Goal: Use online tool/utility: Utilize a website feature to perform a specific function

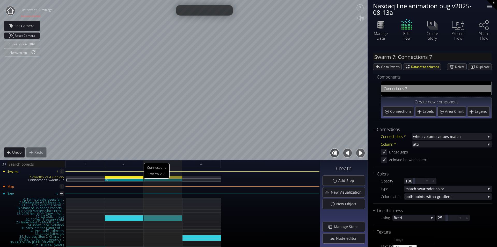
click at [119, 179] on div "Connections Swarm 7: 7" at bounding box center [124, 180] width 39 height 3
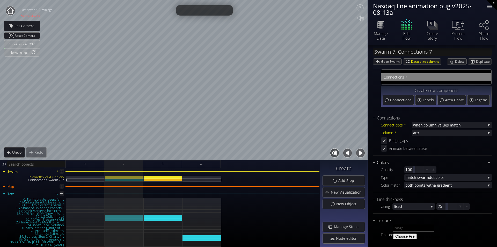
scroll to position [22, 0]
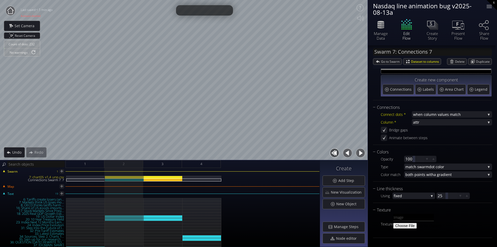
click at [157, 181] on div at bounding box center [163, 180] width 39 height 8
click at [157, 181] on div "Connections Swarm 7: 7" at bounding box center [163, 180] width 39 height 3
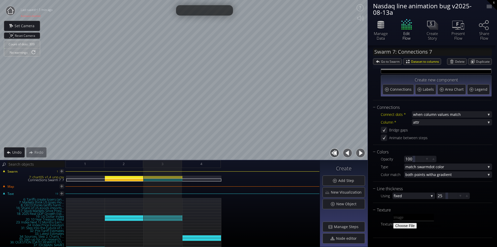
click at [131, 175] on div "Swarm 1 7: chart05_v1.4_unp.csv Connections Swarm 7: 7" at bounding box center [160, 177] width 319 height 11
click at [131, 176] on div "7: chart05_v1.4_unp.csv" at bounding box center [124, 177] width 39 height 3
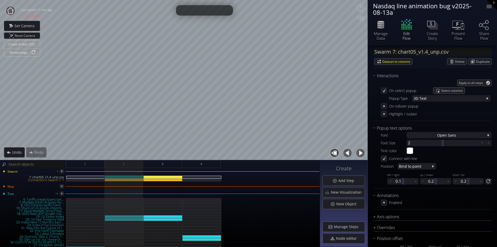
scroll to position [596, 0]
click at [389, 213] on div "Axis options" at bounding box center [429, 216] width 112 height 6
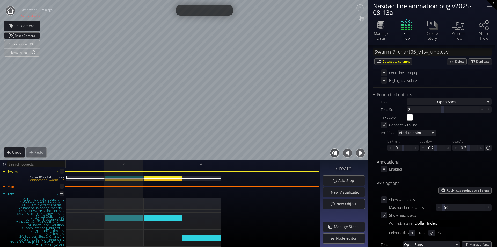
scroll to position [674, 0]
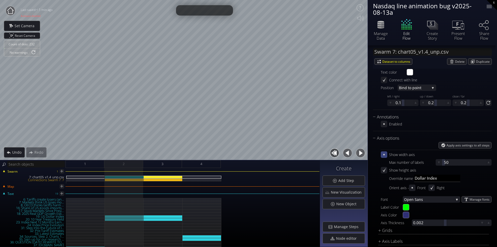
click at [386, 155] on icon at bounding box center [384, 154] width 5 height 5
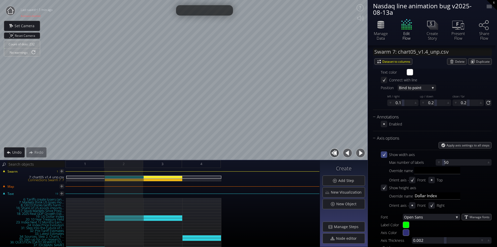
click at [132, 181] on div at bounding box center [124, 180] width 39 height 8
click at [132, 179] on div "Connections Swarm 7: 7" at bounding box center [124, 180] width 39 height 3
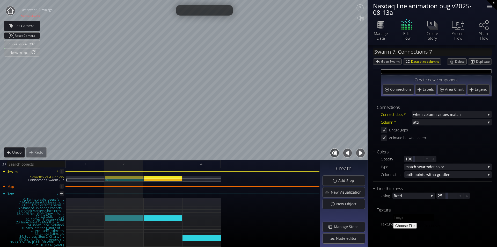
scroll to position [22, 0]
click at [386, 129] on icon at bounding box center [384, 130] width 4 height 4
click at [386, 129] on icon at bounding box center [384, 129] width 5 height 5
click at [386, 129] on icon at bounding box center [384, 130] width 4 height 4
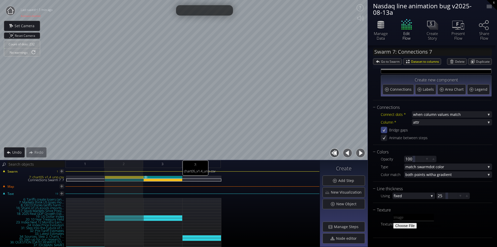
click at [172, 178] on div "7: chart05_v1.4_unp.csv" at bounding box center [163, 177] width 39 height 3
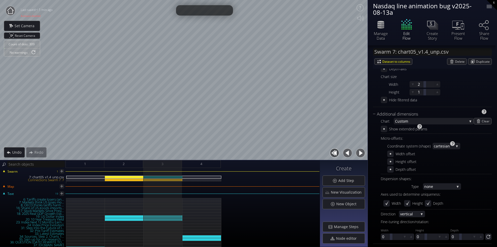
scroll to position [255, 0]
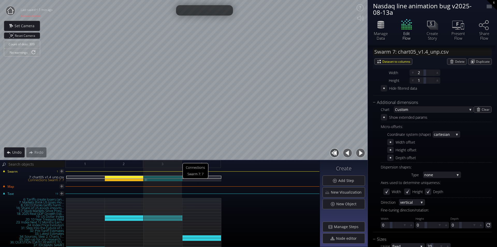
click at [166, 179] on div "Connections Swarm 7: 7" at bounding box center [163, 180] width 39 height 3
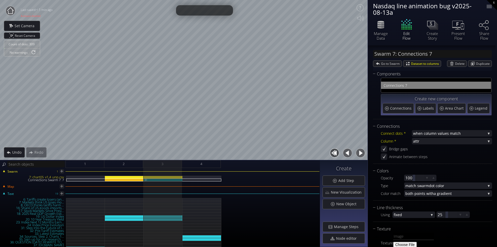
scroll to position [0, 0]
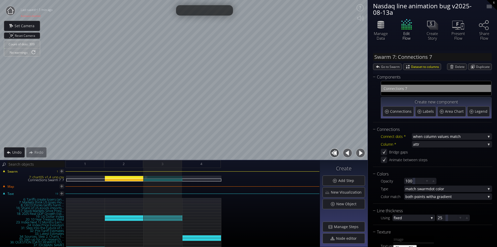
click at [176, 178] on div "7: chart05_v1.4_unp.csv" at bounding box center [163, 177] width 39 height 3
type input "Swarm 7: chart05_v1.4_unp.csv"
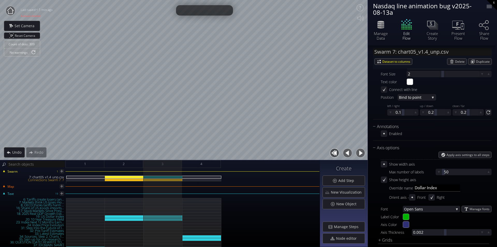
scroll to position [674, 0]
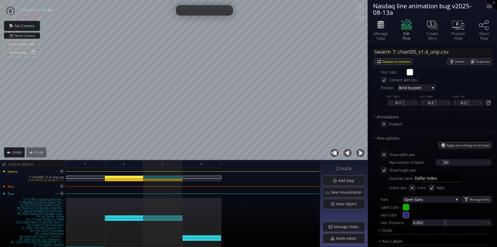
click at [388, 155] on div "Show width axis" at bounding box center [398, 154] width 34 height 6
click at [382, 155] on icon at bounding box center [384, 154] width 5 height 5
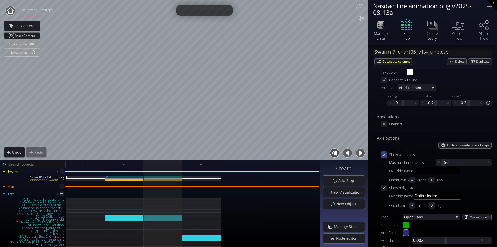
click at [133, 177] on div "7: chart05_v1.4_unp.csv" at bounding box center [124, 177] width 39 height 3
type input "#00ff00"
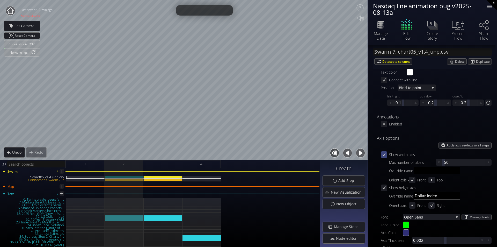
click at [362, 154] on button "button" at bounding box center [361, 153] width 12 height 12
type input "#00b300"
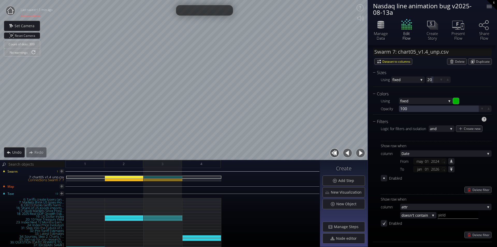
scroll to position [415, 0]
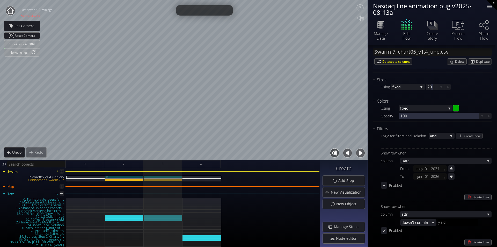
click at [139, 176] on div "7: chart05_v1.4_unp.csv" at bounding box center [124, 177] width 39 height 3
type input "#00ff00"
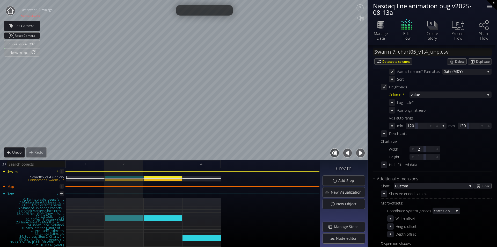
scroll to position [52, 0]
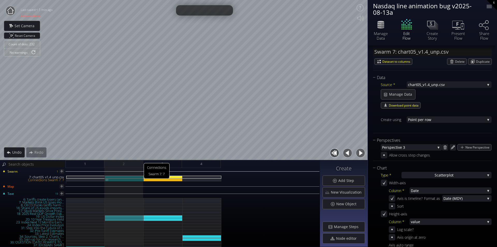
click at [133, 179] on div "Connections Swarm 7: 7" at bounding box center [124, 180] width 39 height 3
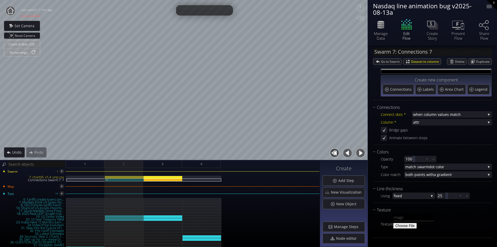
scroll to position [22, 0]
click at [386, 130] on icon at bounding box center [384, 130] width 4 height 4
click at [386, 130] on icon at bounding box center [384, 129] width 5 height 5
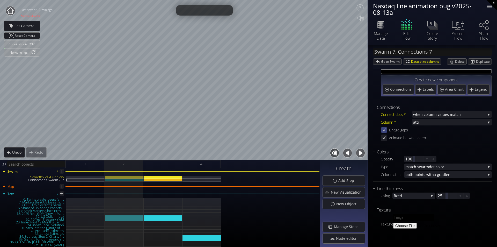
click at [386, 130] on icon at bounding box center [384, 130] width 4 height 4
click at [386, 130] on icon at bounding box center [384, 129] width 5 height 5
click at [131, 177] on div "7: chart05_v1.4_unp.csv" at bounding box center [124, 177] width 39 height 3
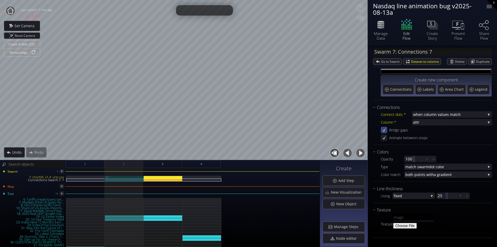
type input "Swarm 7: chart05_v1.4_unp.csv"
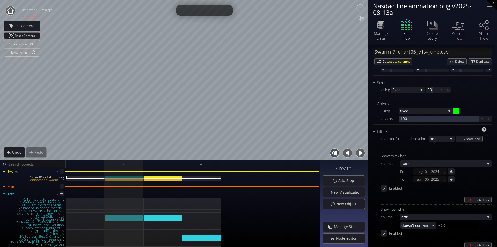
scroll to position [462, 0]
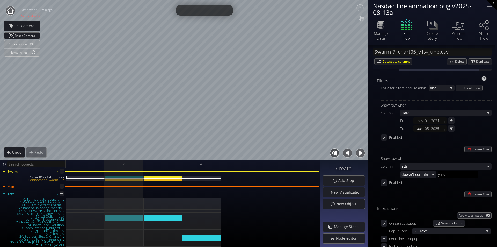
click at [419, 129] on div "apr" at bounding box center [420, 128] width 10 height 6
type input "4"
type input "5"
click at [451, 128] on icon at bounding box center [451, 128] width 5 height 5
click at [444, 128] on input "2025-04-05" at bounding box center [444, 128] width 6 height 7
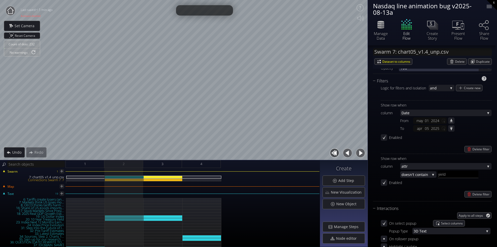
type input "2024-05-03"
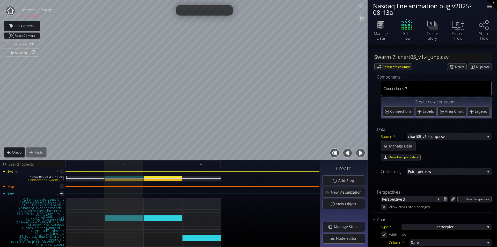
scroll to position [181, 0]
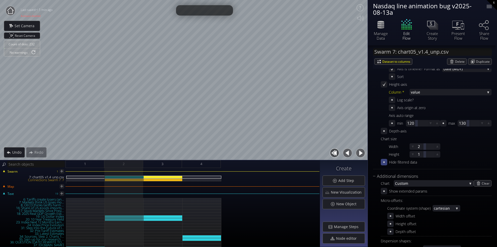
click at [387, 162] on icon at bounding box center [384, 162] width 5 height 5
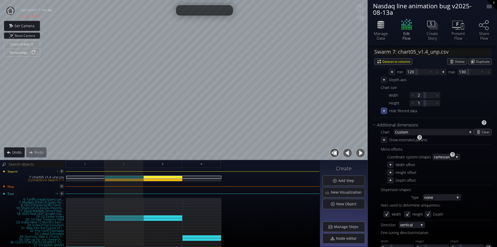
scroll to position [259, 0]
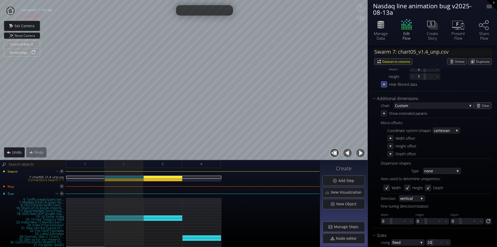
click at [360, 152] on button "button" at bounding box center [361, 153] width 12 height 12
type input "#00b300"
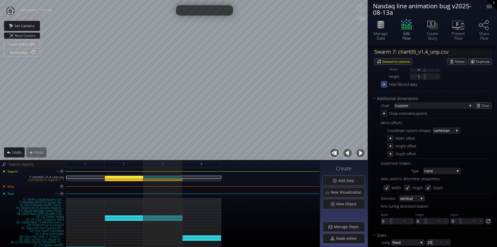
click at [346, 151] on button "button" at bounding box center [348, 153] width 12 height 12
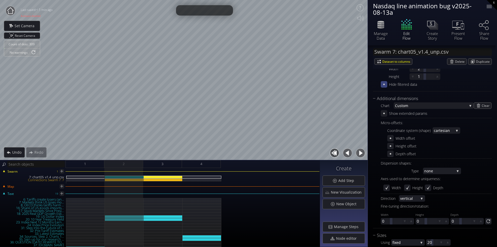
type input "#00ff00"
click at [346, 153] on button "button" at bounding box center [348, 153] width 12 height 12
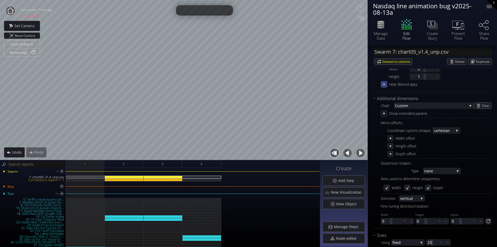
click at [359, 153] on button "button" at bounding box center [361, 153] width 12 height 12
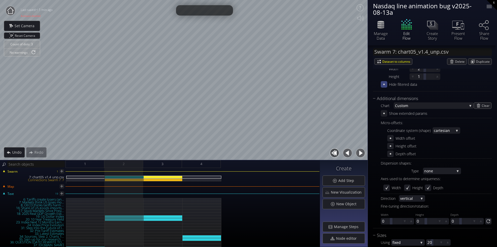
click at [359, 152] on button "button" at bounding box center [361, 153] width 12 height 12
type input "#00b300"
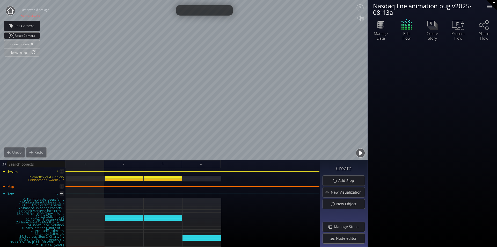
click at [364, 152] on button "button" at bounding box center [361, 153] width 12 height 12
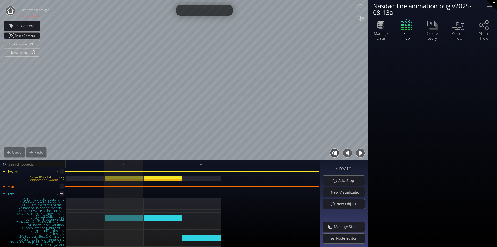
click at [364, 152] on button "button" at bounding box center [361, 153] width 12 height 12
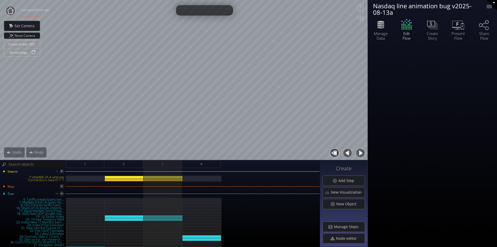
click at [347, 152] on button "button" at bounding box center [348, 153] width 12 height 12
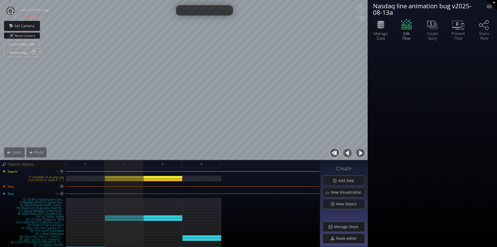
click at [362, 152] on button "button" at bounding box center [361, 153] width 12 height 12
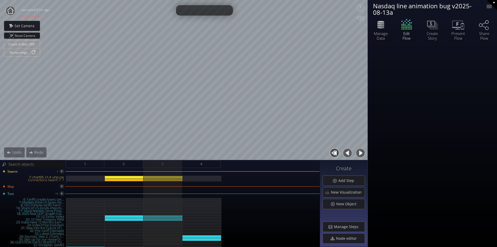
click at [349, 152] on button "button" at bounding box center [348, 153] width 12 height 12
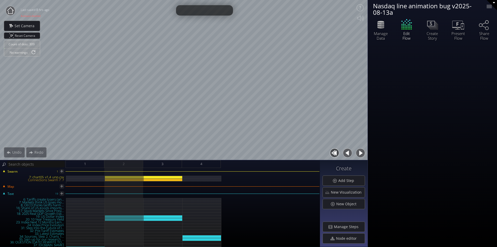
click at [363, 153] on button "button" at bounding box center [361, 153] width 12 height 12
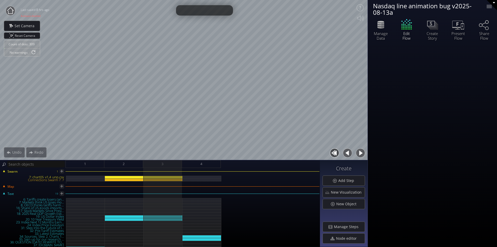
click at [347, 153] on button "button" at bounding box center [348, 153] width 12 height 12
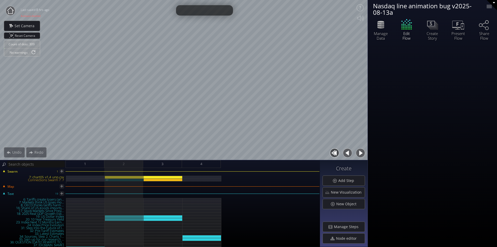
click at [134, 181] on div "Connections Swarm 7: 7" at bounding box center [124, 180] width 39 height 3
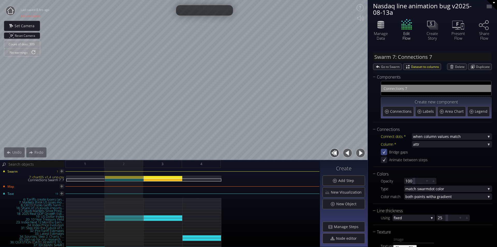
click at [384, 153] on icon at bounding box center [385, 151] width 4 height 4
click at [361, 154] on button "button" at bounding box center [361, 153] width 12 height 12
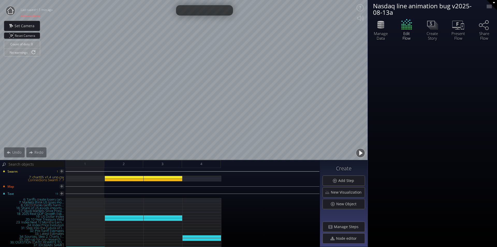
click at [361, 154] on button "button" at bounding box center [361, 153] width 12 height 12
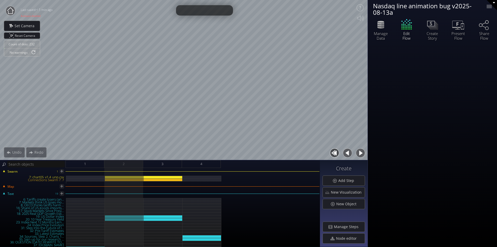
click at [359, 152] on button "button" at bounding box center [361, 153] width 12 height 12
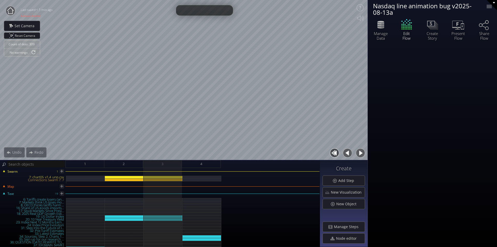
click at [346, 155] on button "button" at bounding box center [348, 153] width 12 height 12
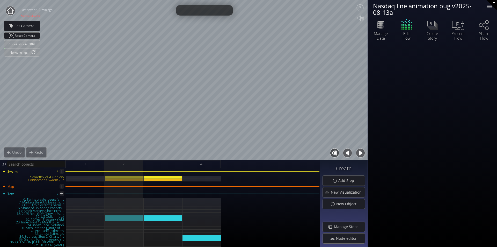
click at [359, 155] on button "button" at bounding box center [361, 153] width 12 height 12
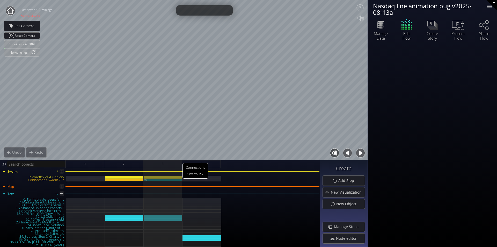
click at [171, 181] on div "Connections Swarm 7: 7" at bounding box center [163, 180] width 39 height 3
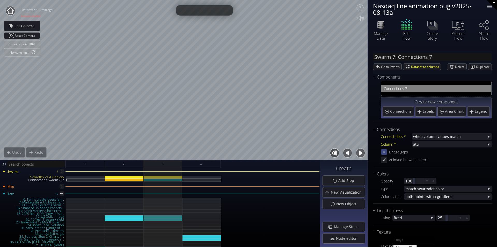
click at [386, 155] on div at bounding box center [384, 152] width 6 height 6
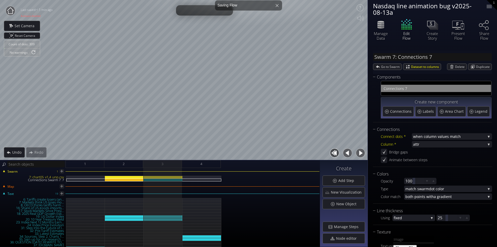
click at [345, 156] on button "button" at bounding box center [348, 153] width 12 height 12
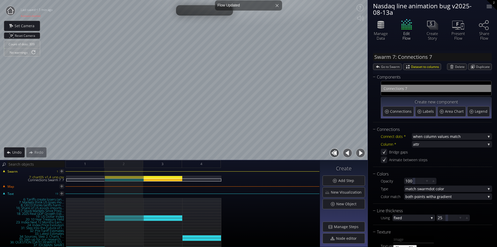
click at [361, 155] on button "button" at bounding box center [361, 153] width 12 height 12
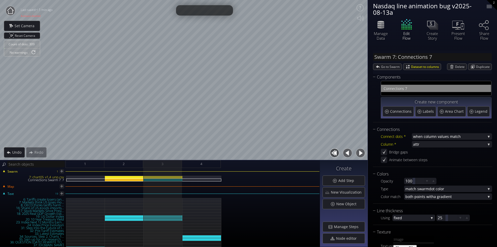
click at [350, 156] on button "button" at bounding box center [348, 153] width 12 height 12
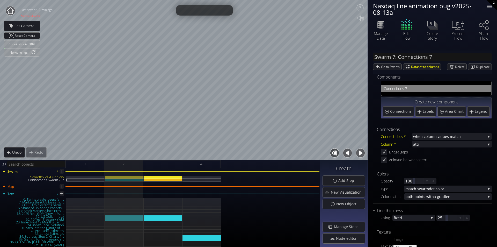
click at [360, 156] on button "button" at bounding box center [361, 153] width 12 height 12
